Goal: Task Accomplishment & Management: Complete application form

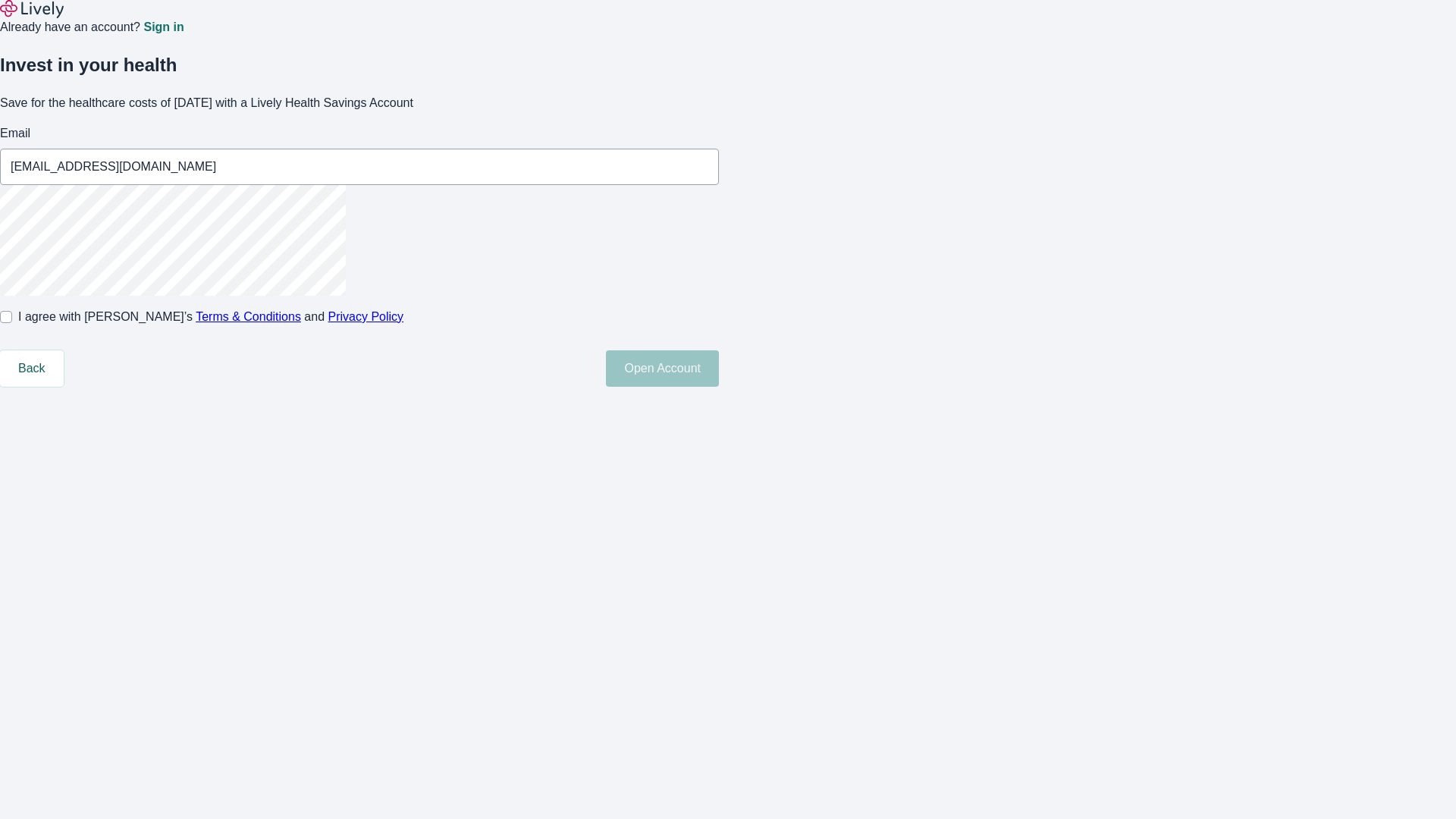
click at [12, 323] on input "I agree with Lively’s Terms & Conditions and Privacy Policy" at bounding box center [6, 317] width 12 height 12
checkbox input "true"
click at [719, 387] on button "Open Account" at bounding box center [662, 368] width 113 height 36
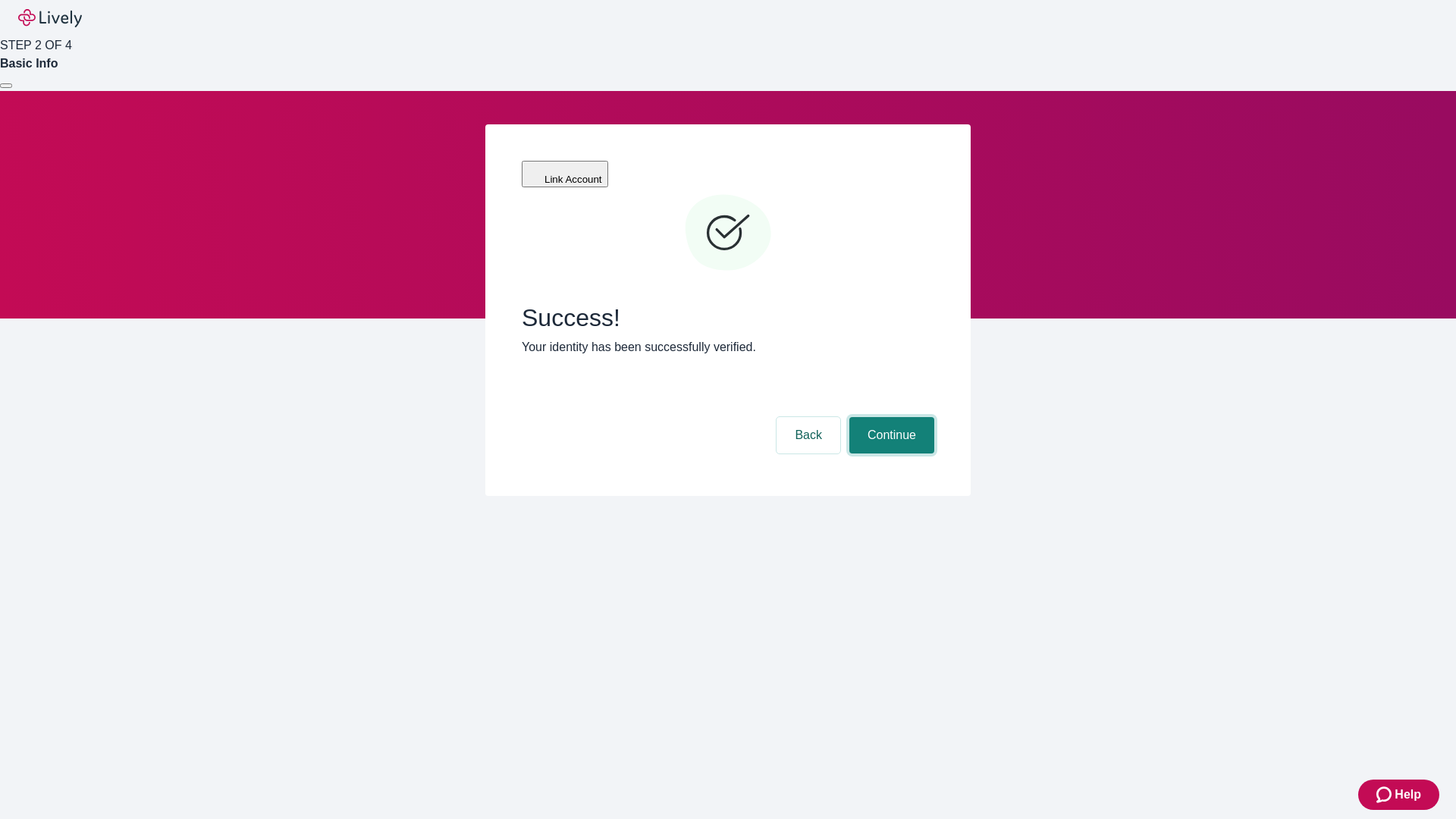
click at [890, 417] on button "Continue" at bounding box center [891, 435] width 85 height 36
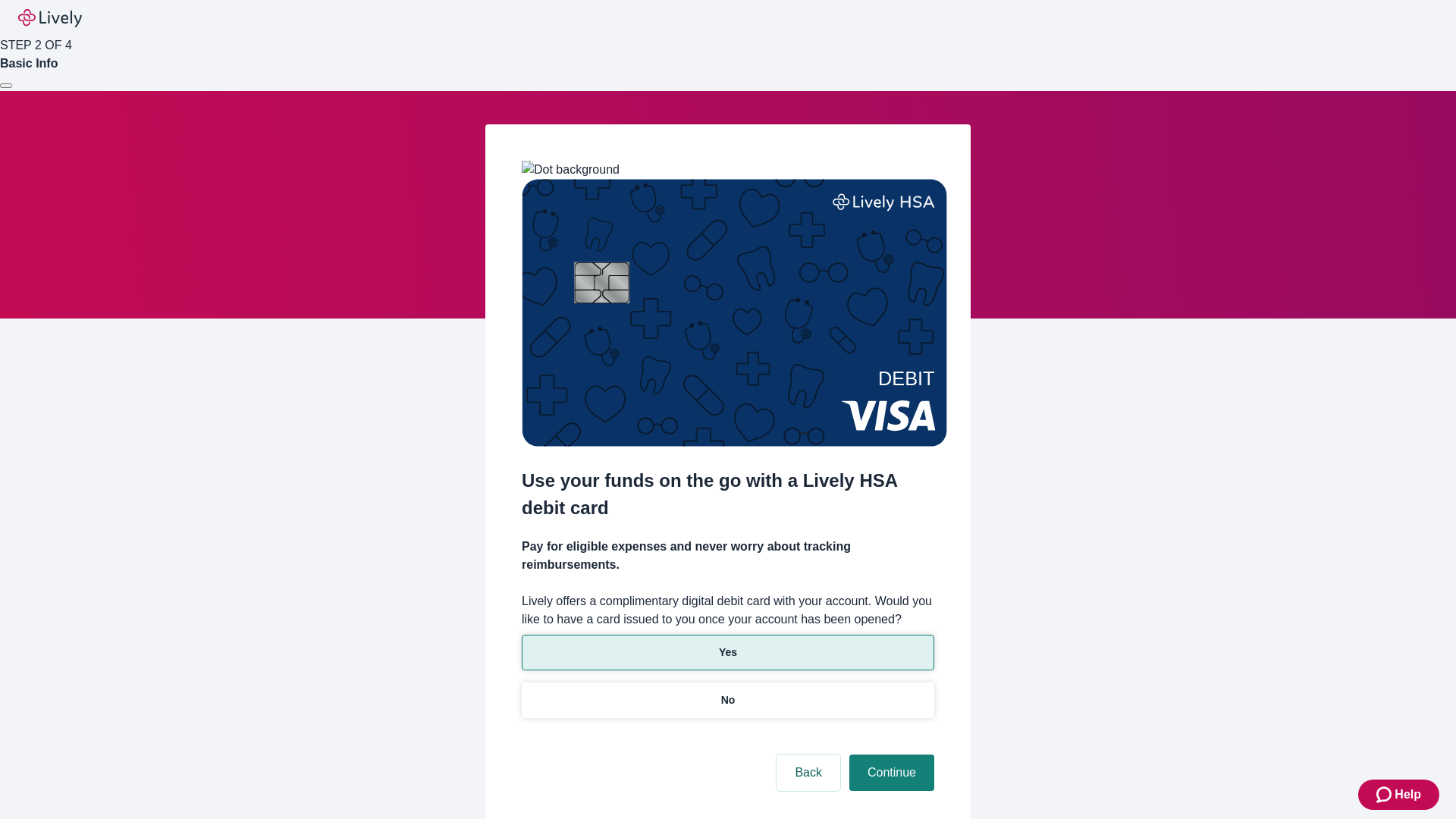
click at [727, 645] on p "Yes" at bounding box center [728, 652] width 19 height 16
click at [890, 755] on button "Continue" at bounding box center [891, 773] width 85 height 36
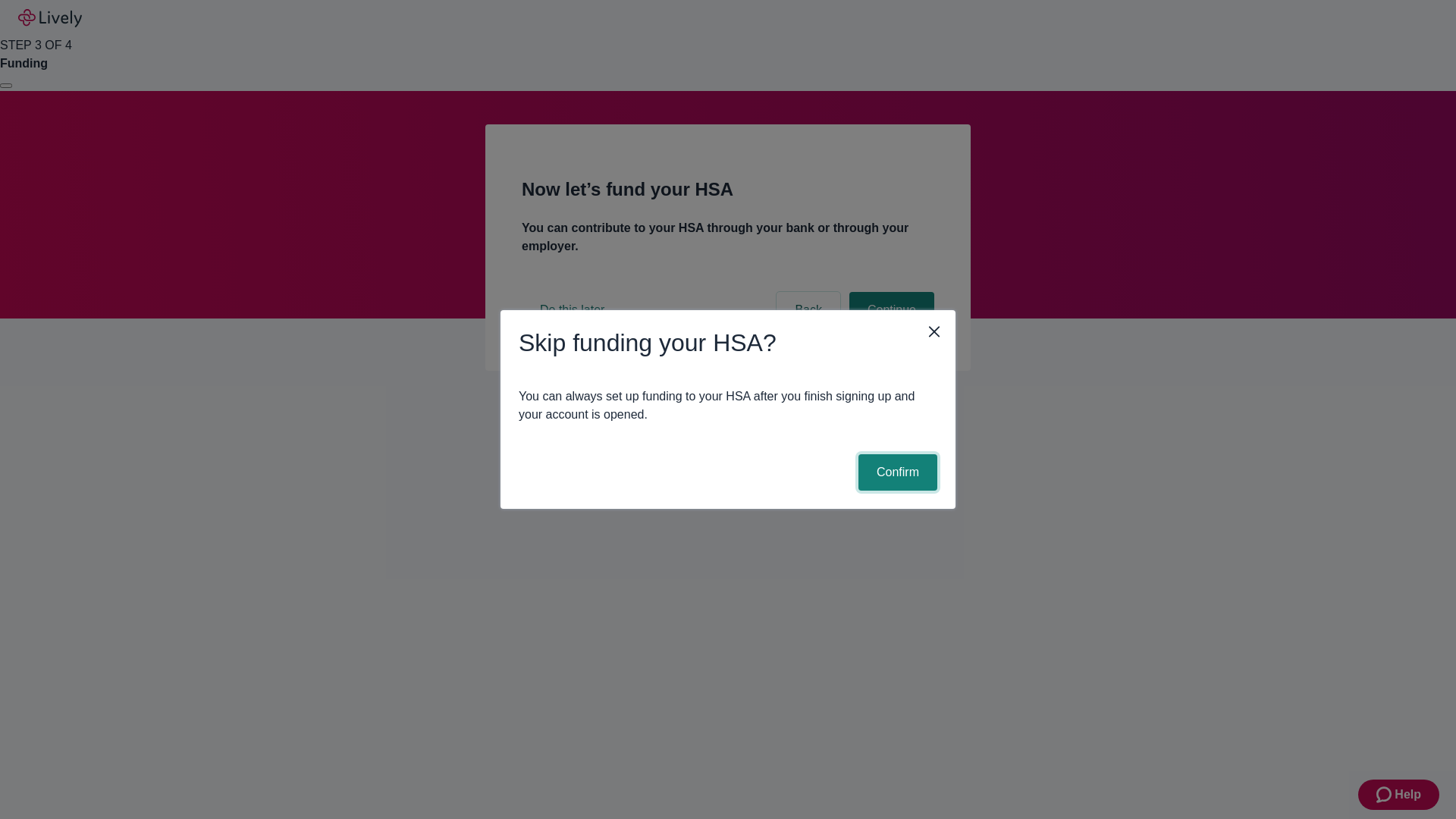
click at [895, 473] on button "Confirm" at bounding box center [898, 472] width 79 height 36
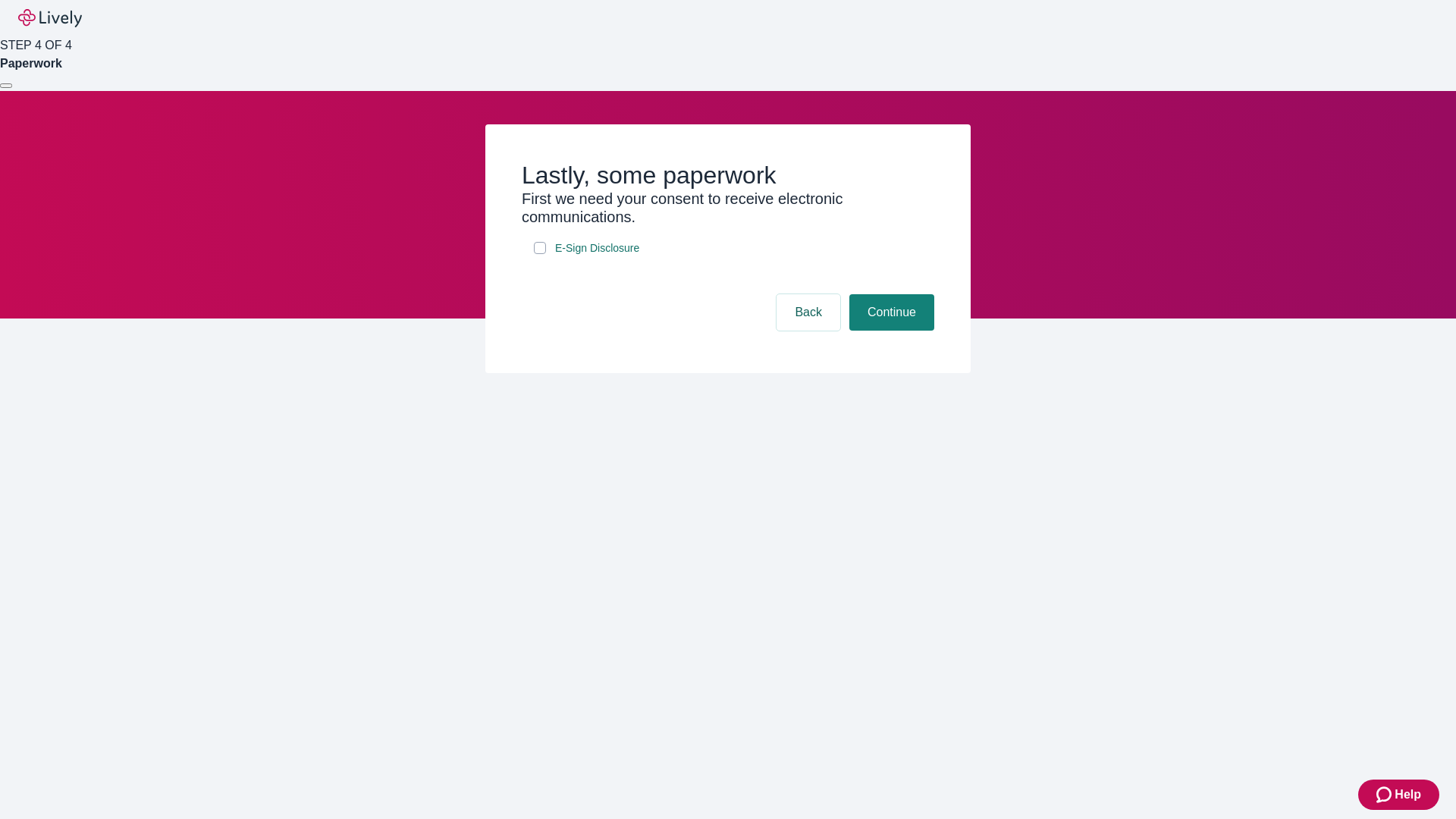
click at [540, 254] on input "E-Sign Disclosure" at bounding box center [540, 248] width 12 height 12
checkbox input "true"
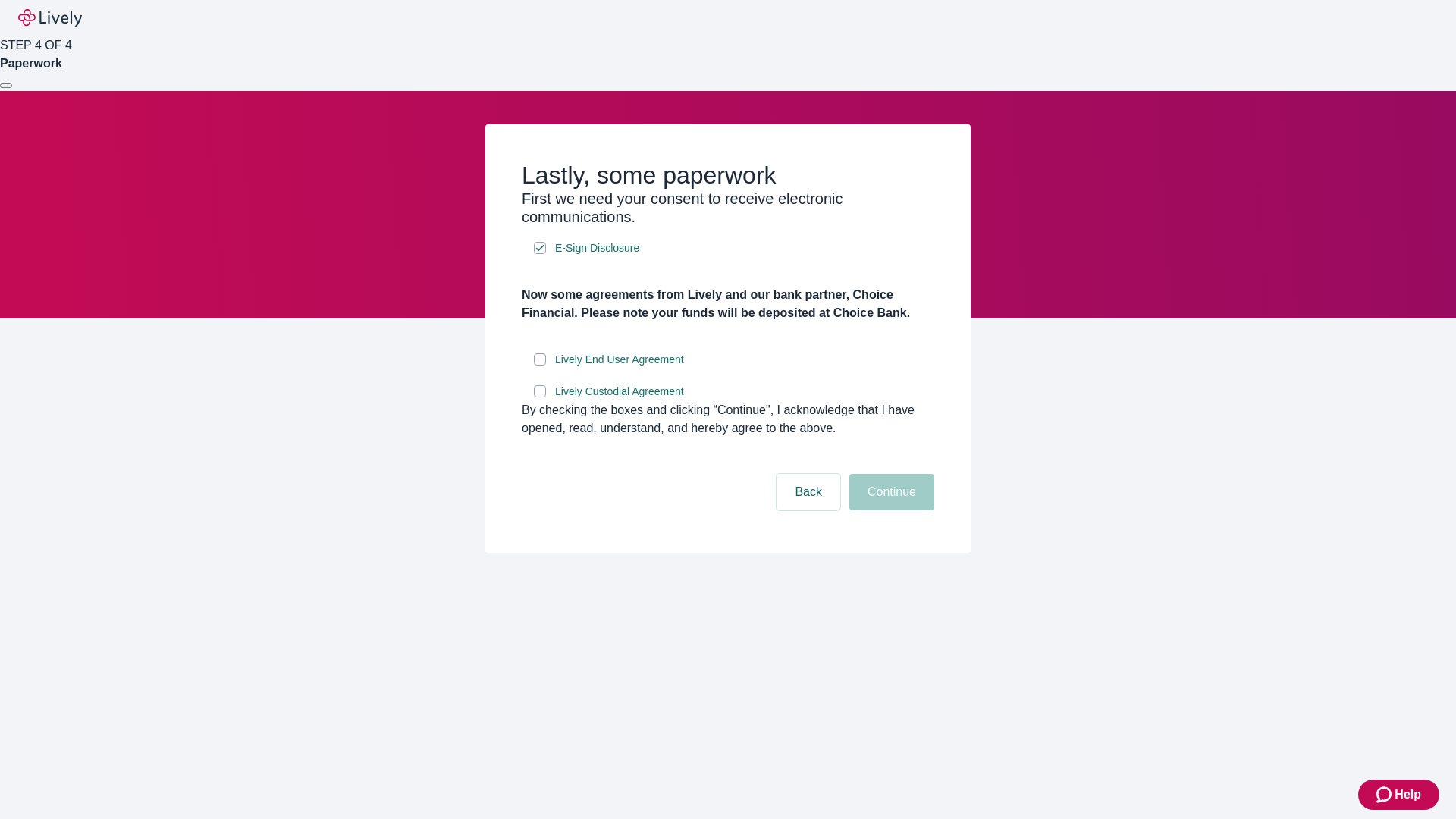
click at [540, 366] on input "Lively End User Agreement" at bounding box center [540, 359] width 12 height 12
checkbox input "true"
click at [540, 397] on input "Lively Custodial Agreement" at bounding box center [540, 392] width 12 height 12
checkbox input "true"
click at [890, 511] on button "Continue" at bounding box center [891, 492] width 85 height 36
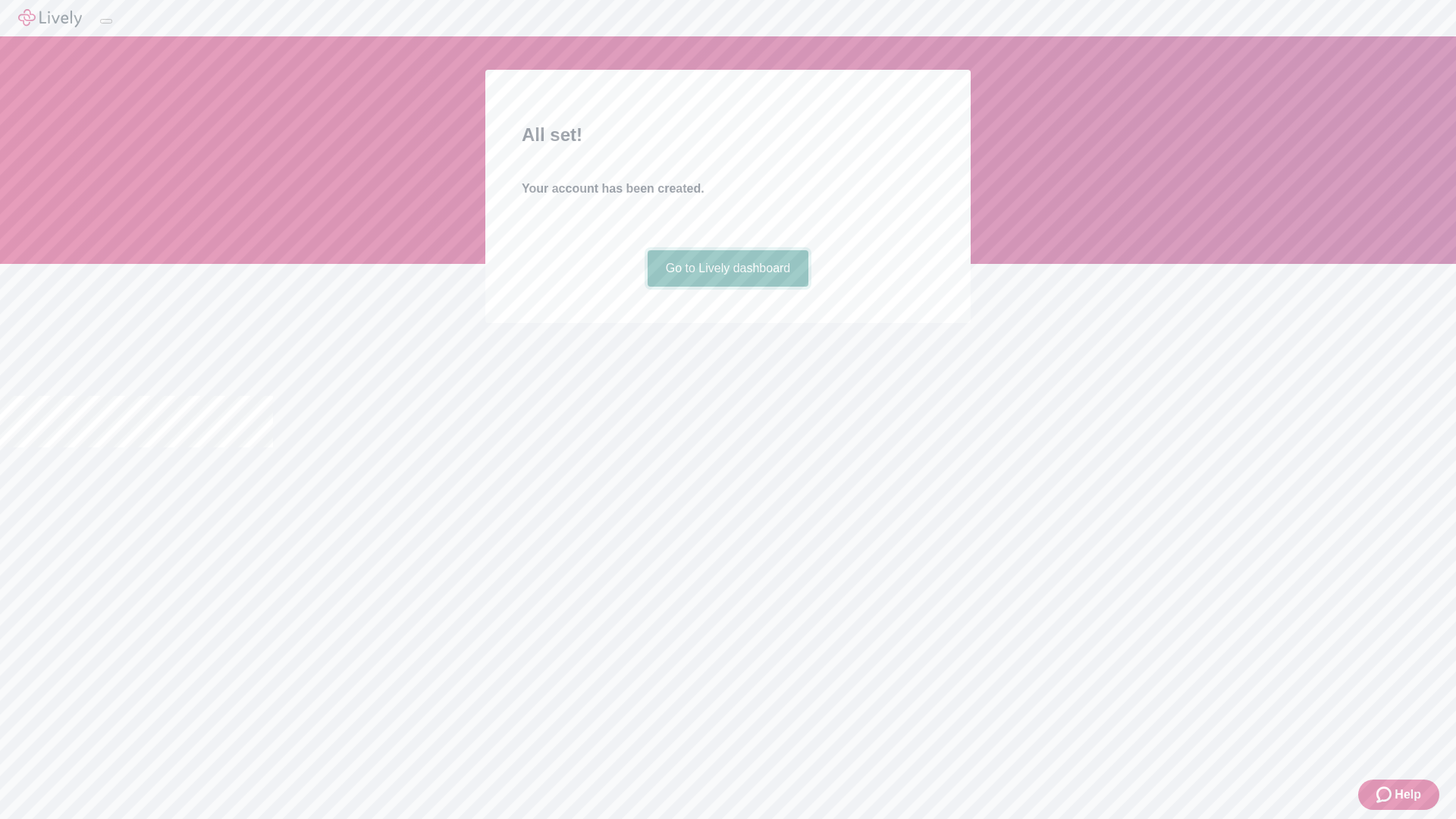
click at [727, 287] on link "Go to Lively dashboard" at bounding box center [728, 268] width 161 height 36
